Goal: Use online tool/utility: Utilize a website feature to perform a specific function

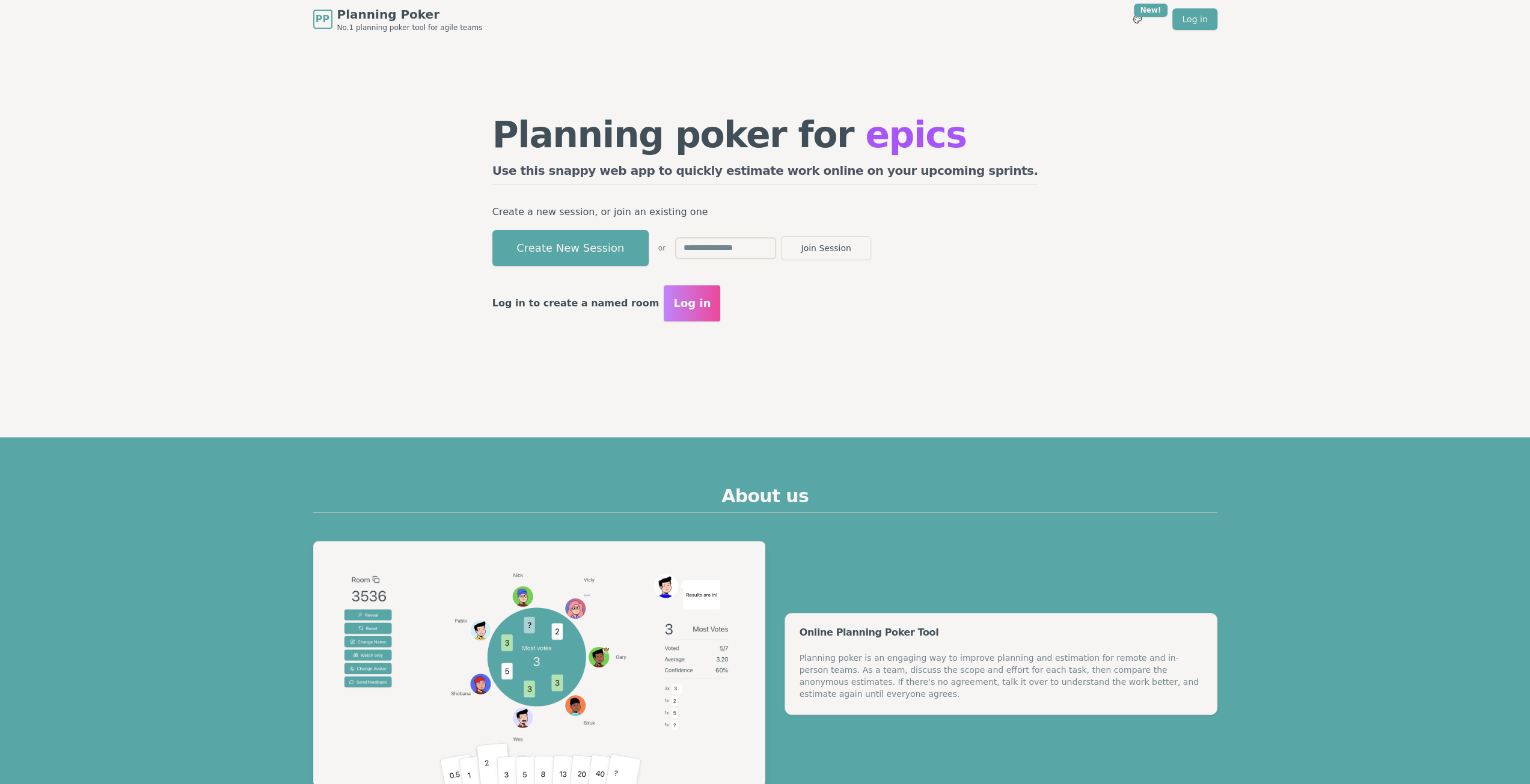
click at [599, 240] on button "Create New Session" at bounding box center [570, 248] width 156 height 36
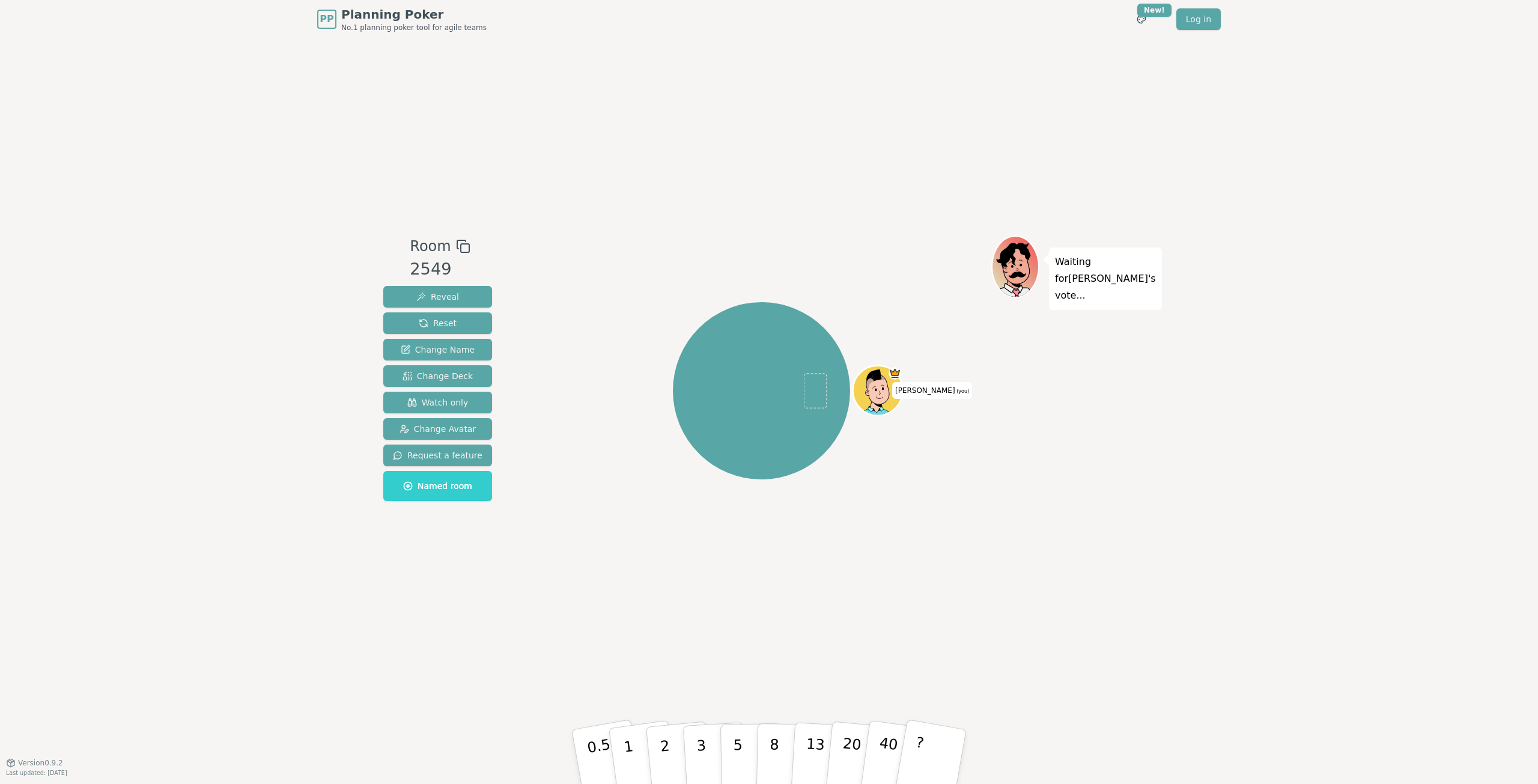
click at [894, 585] on div "Room 2549 Reveal Reset Change Name Change Deck Watch only Change Avatar Request…" at bounding box center [769, 400] width 781 height 724
click at [778, 550] on div "[PERSON_NAME] (you)" at bounding box center [761, 400] width 460 height 330
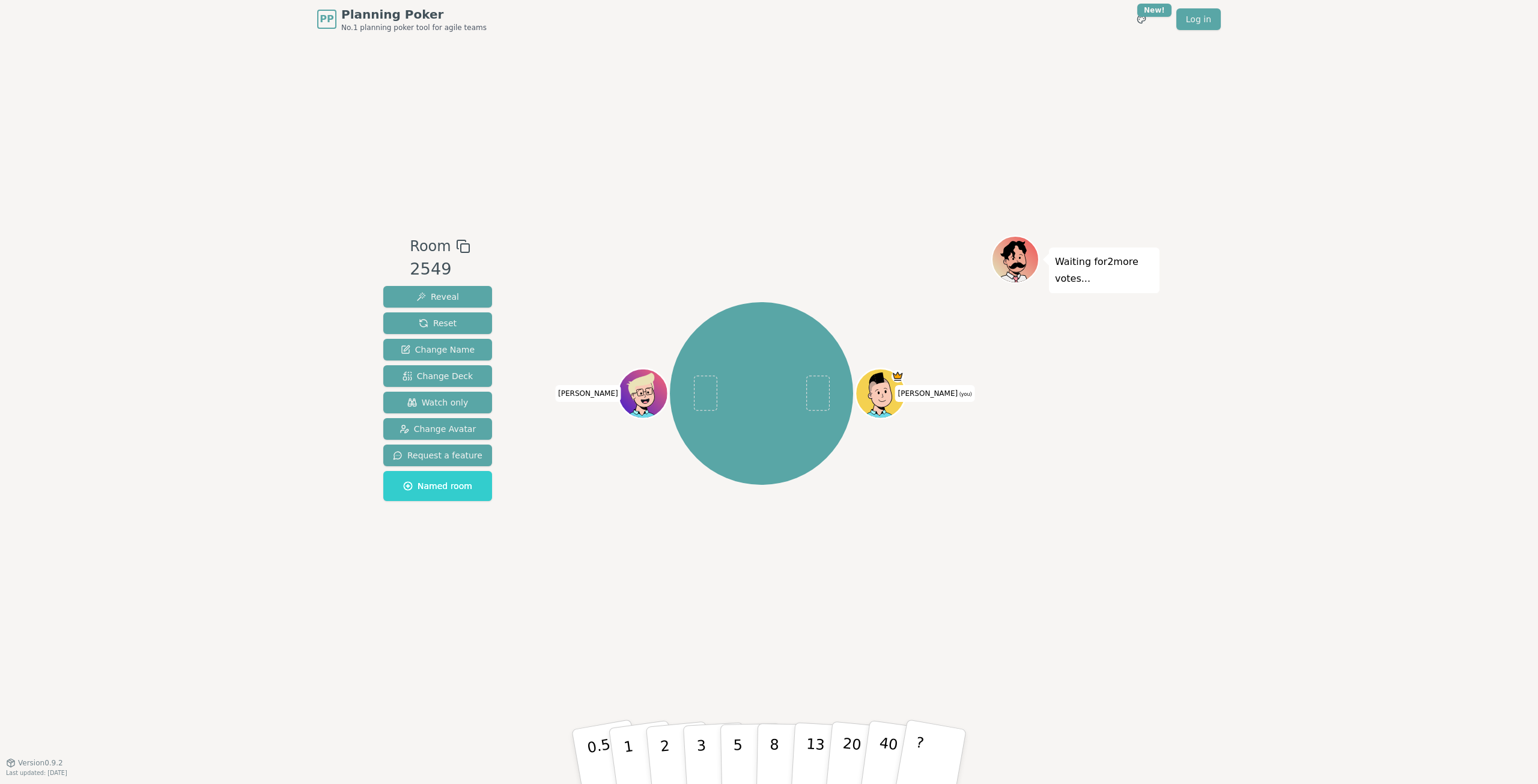
click at [631, 561] on div "[PERSON_NAME] (you) [PERSON_NAME]" at bounding box center [761, 400] width 460 height 330
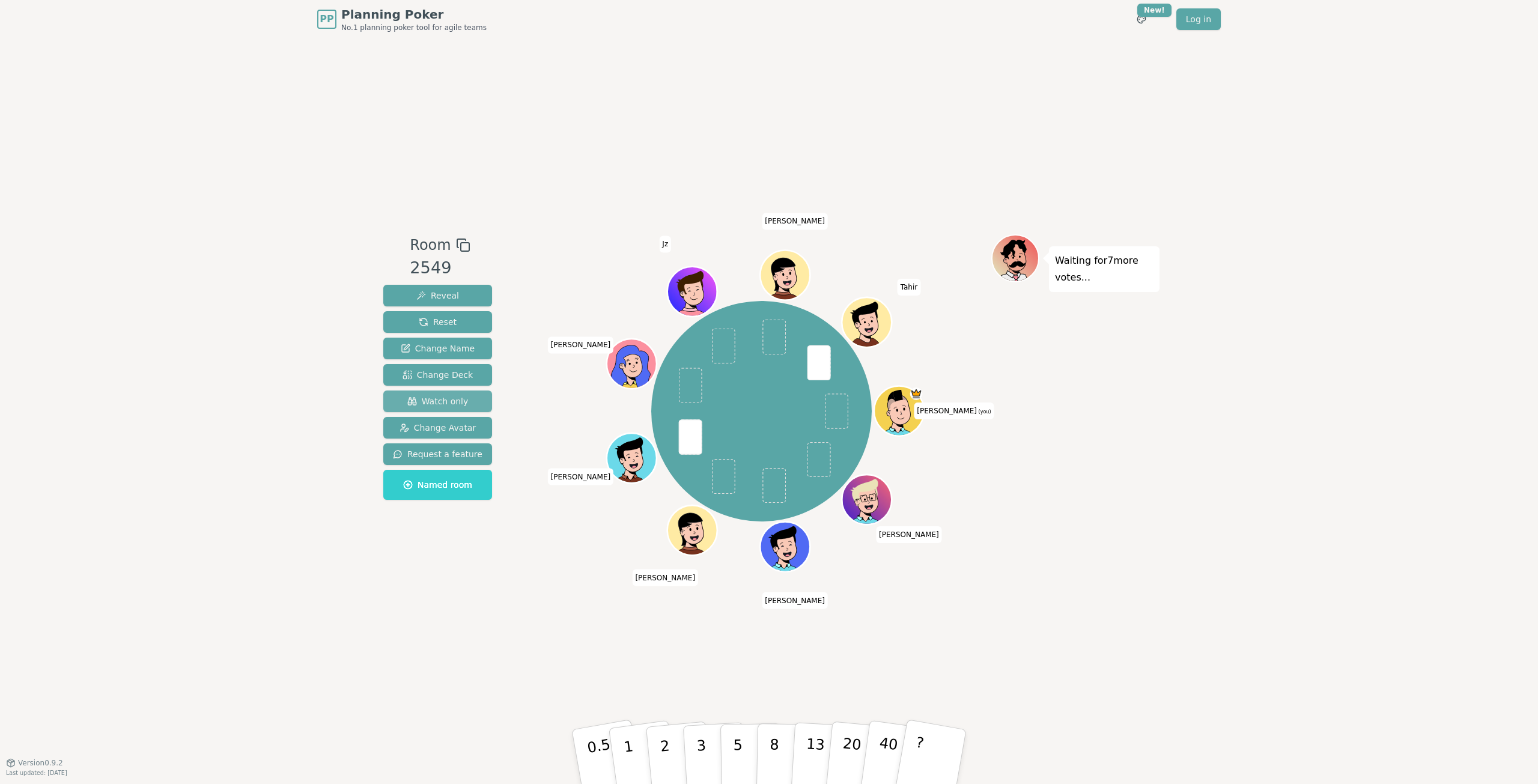
click at [456, 400] on span "Watch only" at bounding box center [438, 401] width 62 height 12
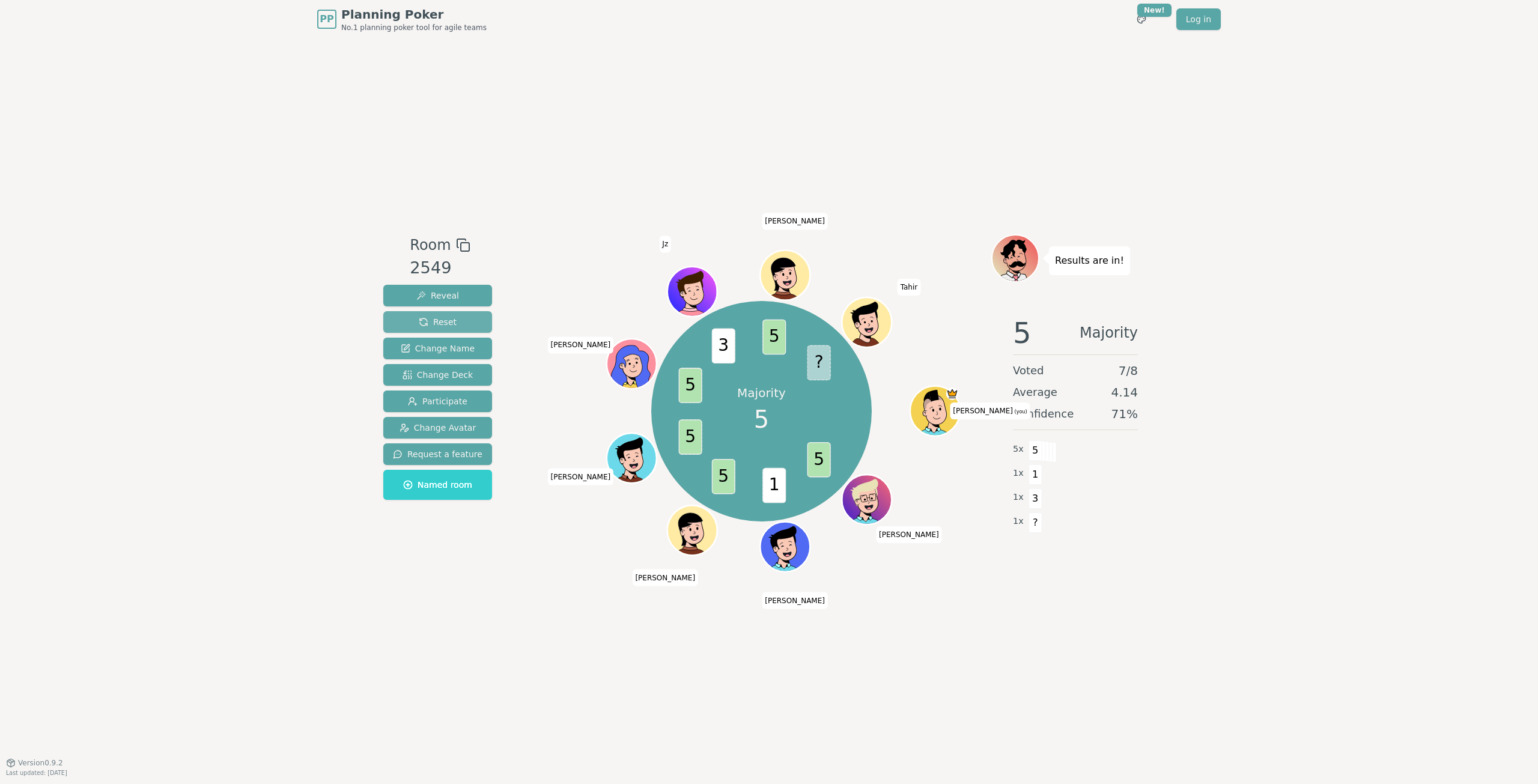
click at [461, 318] on button "Reset" at bounding box center [438, 322] width 109 height 22
click at [914, 645] on div "Room 2549 Reveal Reset Change Name Change Deck Participate Change Avatar Reques…" at bounding box center [769, 400] width 781 height 724
click at [442, 319] on span "Reset" at bounding box center [438, 322] width 38 height 12
click at [1203, 601] on div "PP Planning Poker No.1 planning poker tool for agile teams Toggle theme New! Lo…" at bounding box center [769, 392] width 1538 height 784
